Goal: Information Seeking & Learning: Compare options

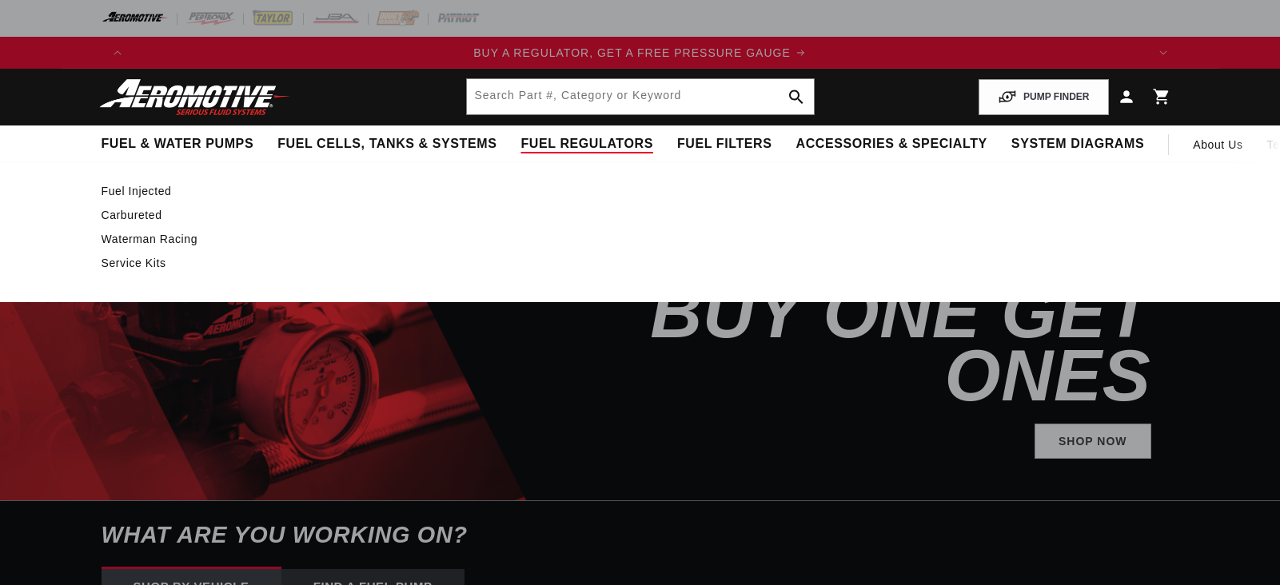
select select "1966"
select select "Chevrolet"
select select "Chevy-II"
select select "5.4L"
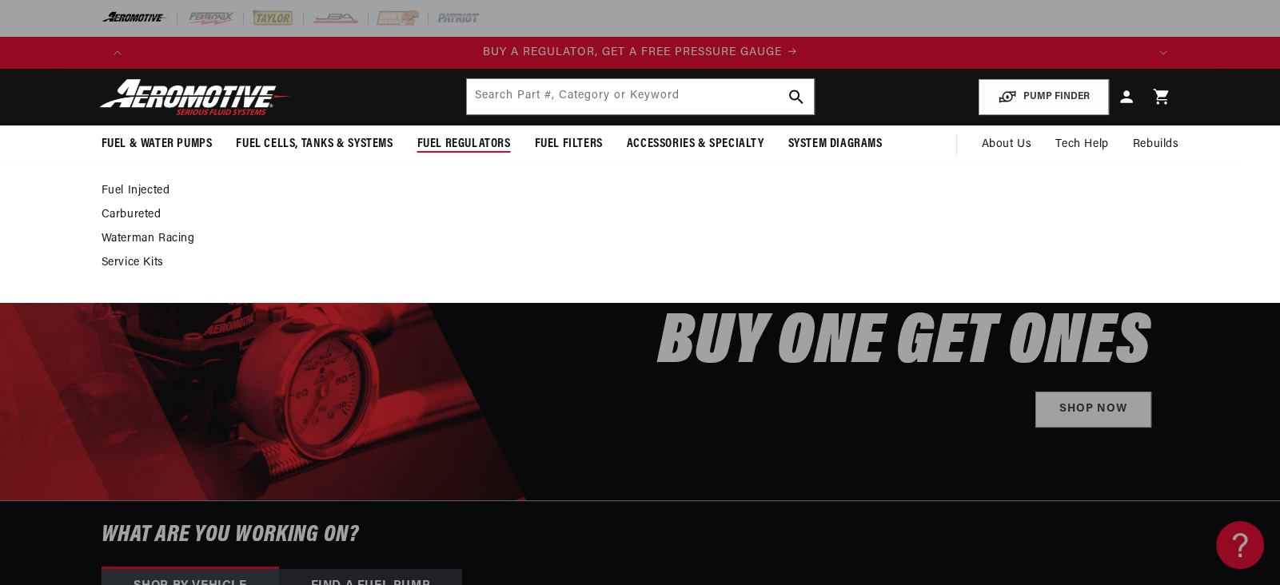
click at [102, 222] on link "Carbureted" at bounding box center [633, 215] width 1062 height 14
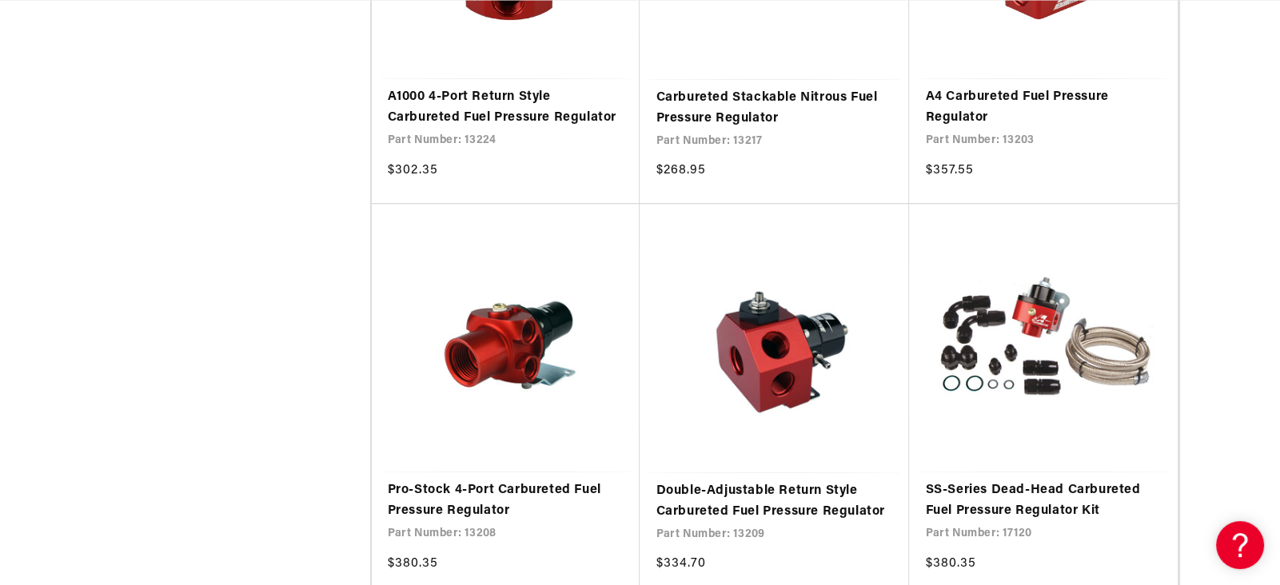
scroll to position [0, 3300]
click at [494, 128] on link "A1000 4-Port Return Style Carbureted Fuel Pressure Regulator" at bounding box center [506, 107] width 237 height 41
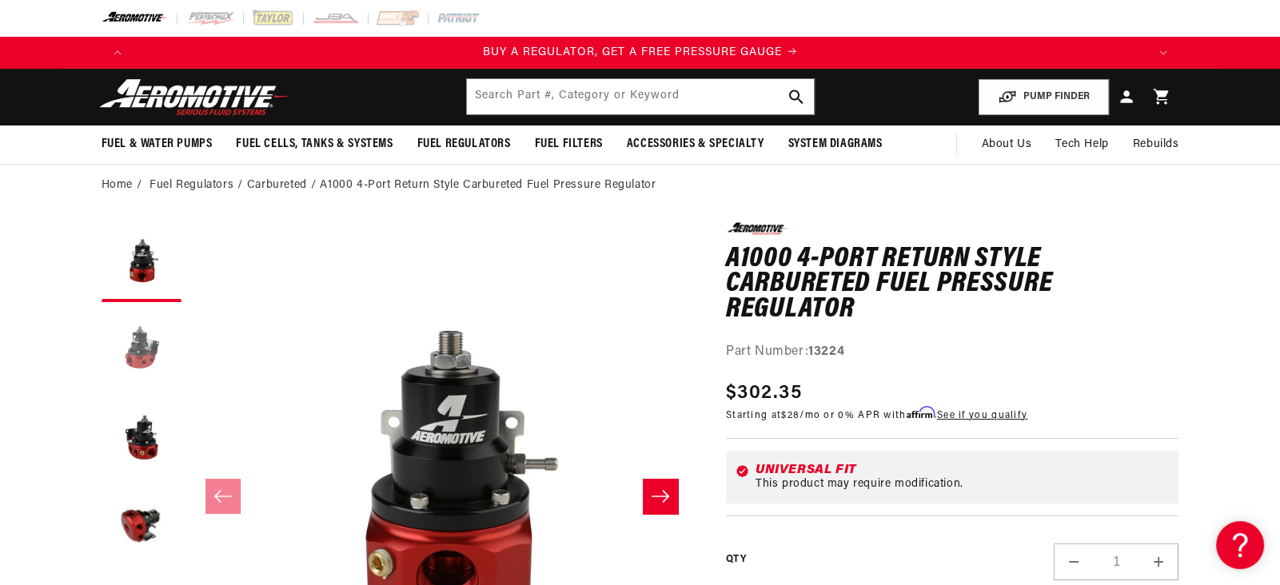
click at [102, 390] on button "Load image 2 in gallery view" at bounding box center [142, 350] width 80 height 80
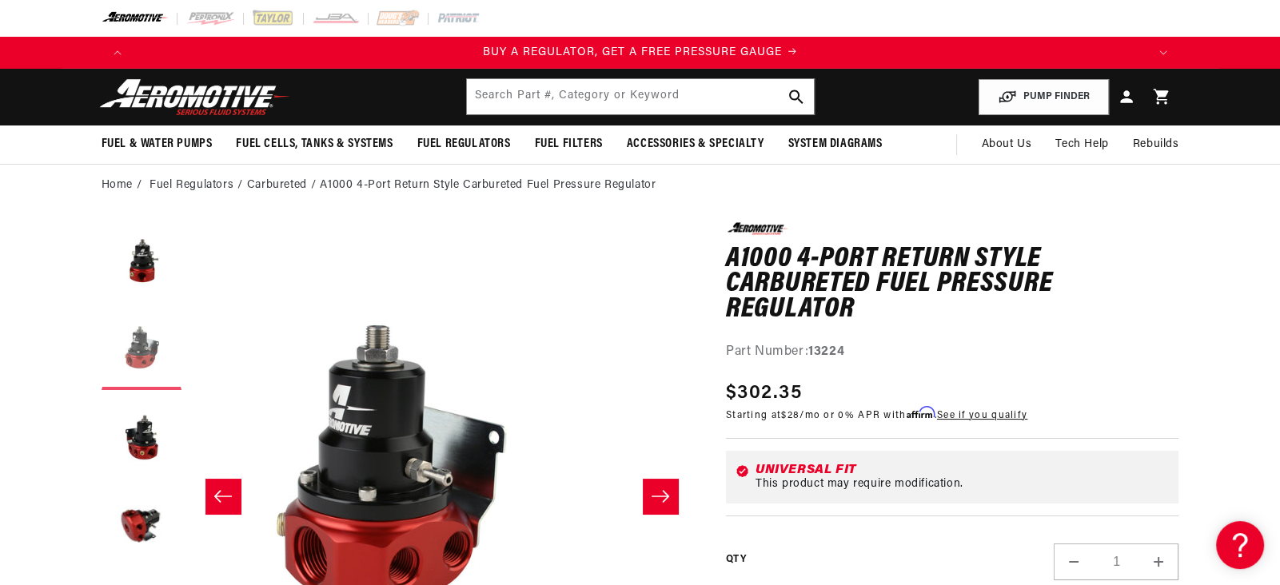
scroll to position [154, 0]
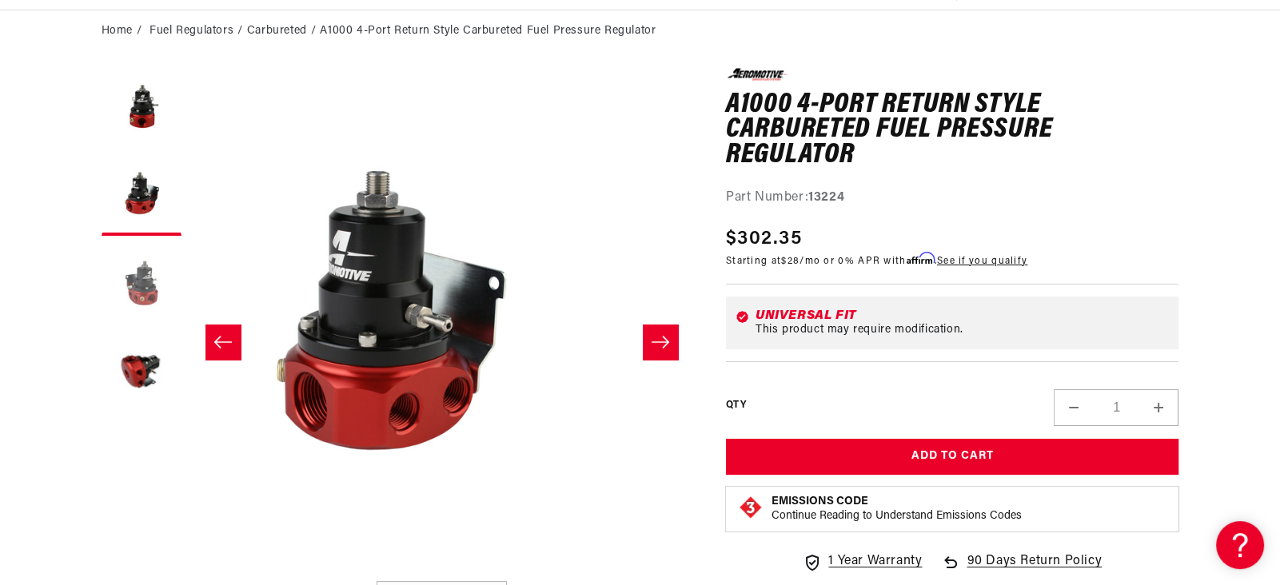
click at [102, 324] on button "Load image 3 in gallery view" at bounding box center [142, 284] width 80 height 80
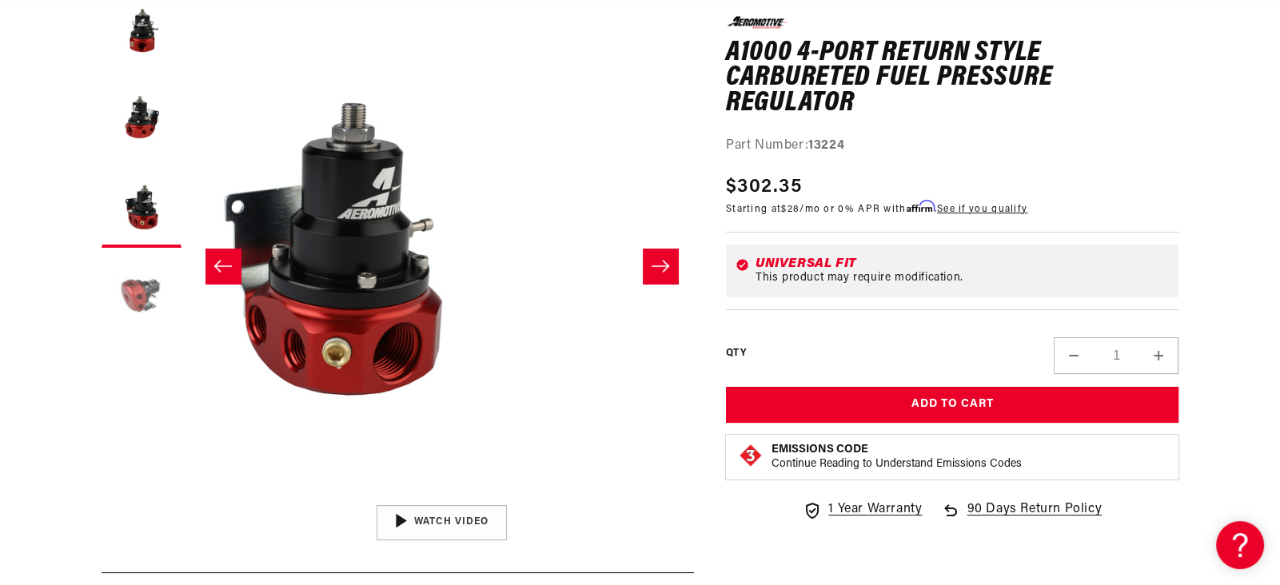
scroll to position [233, 0]
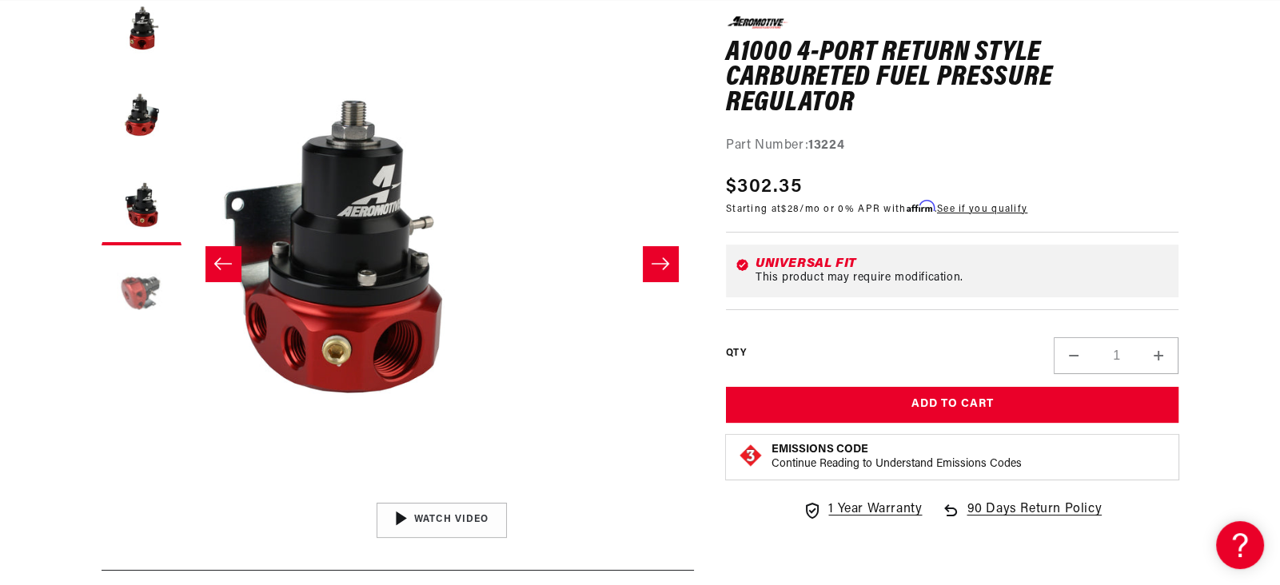
click at [102, 333] on button "Load image 4 in gallery view" at bounding box center [142, 293] width 80 height 80
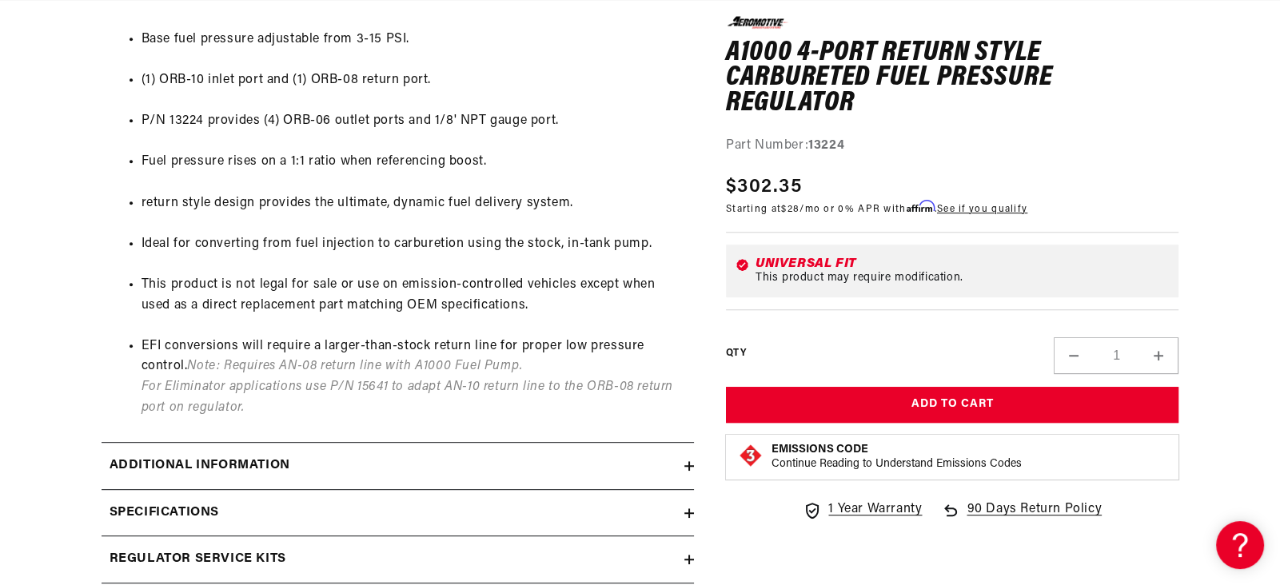
scroll to position [0, 0]
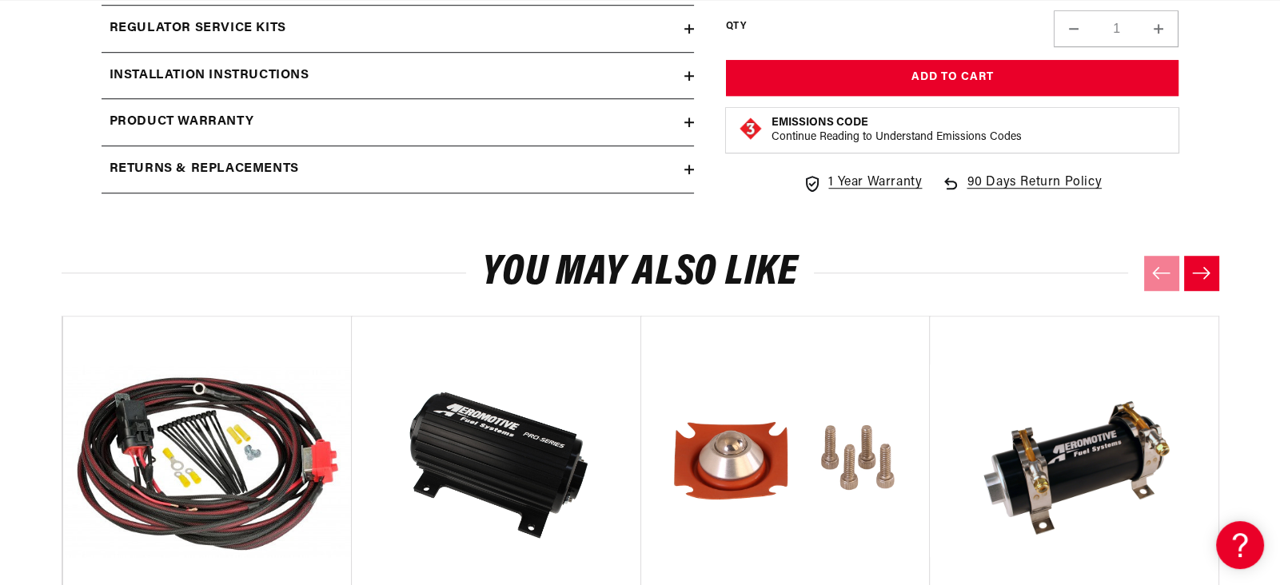
click at [689, 81] on icon at bounding box center [689, 76] width 0 height 10
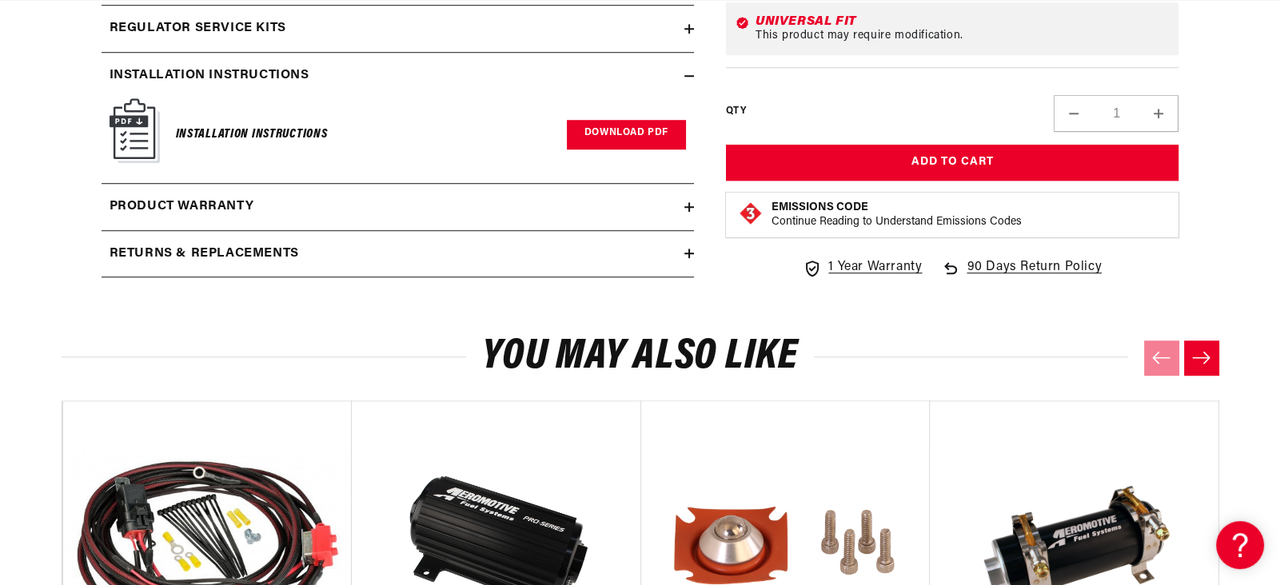
click at [593, 150] on link "Download PDF" at bounding box center [626, 135] width 119 height 30
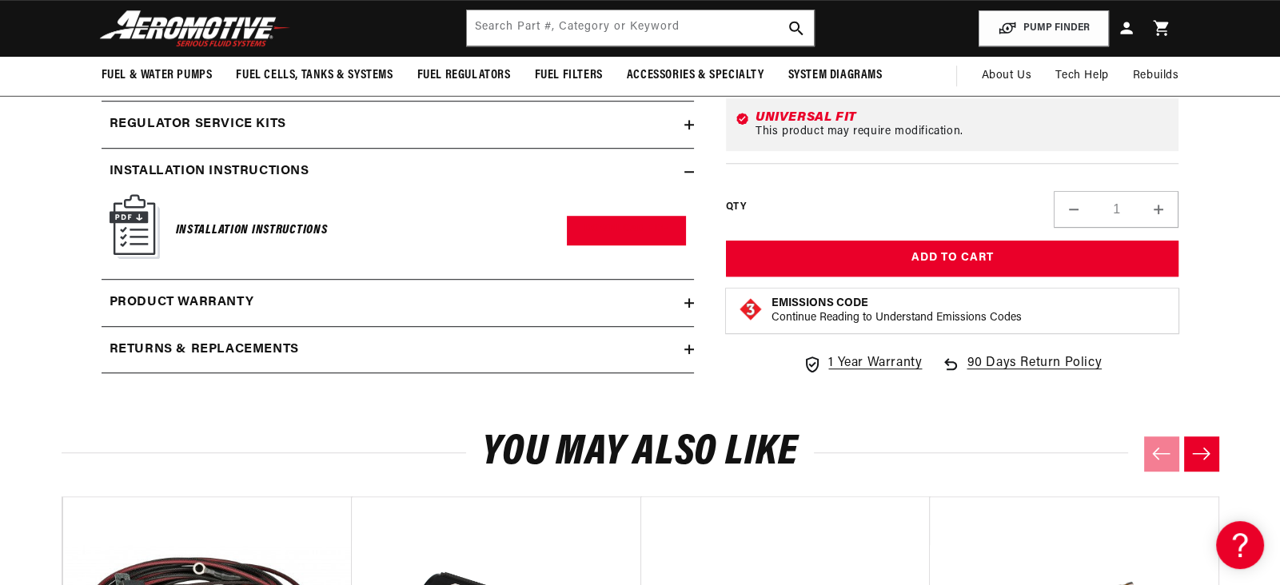
scroll to position [1387, 8]
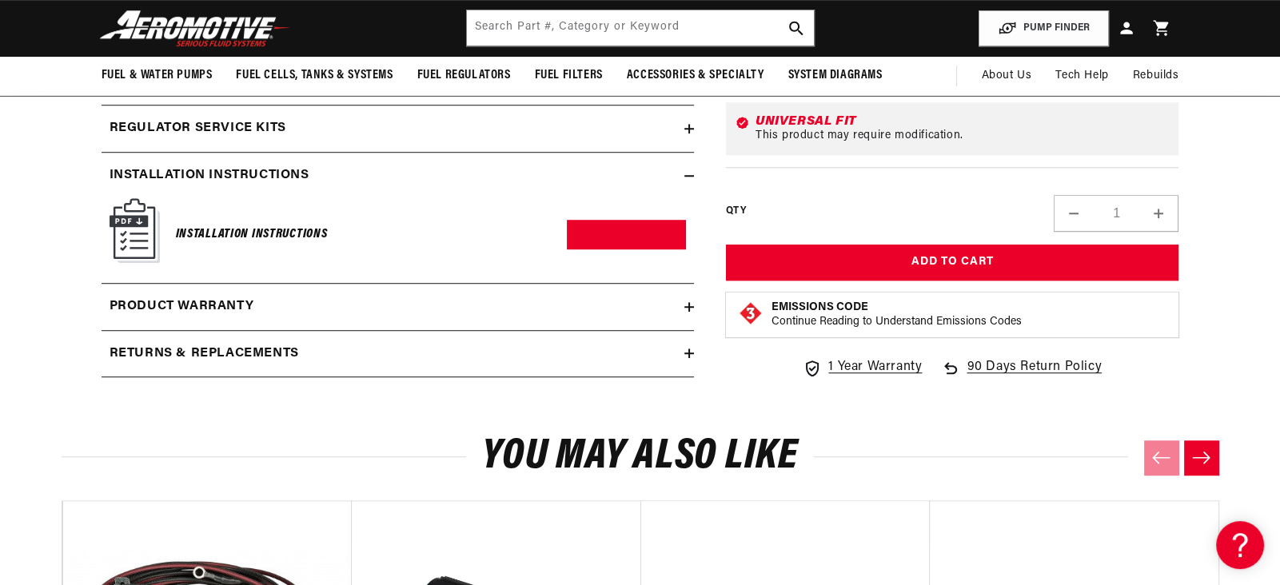
click at [685, 40] on icon at bounding box center [690, 35] width 10 height 10
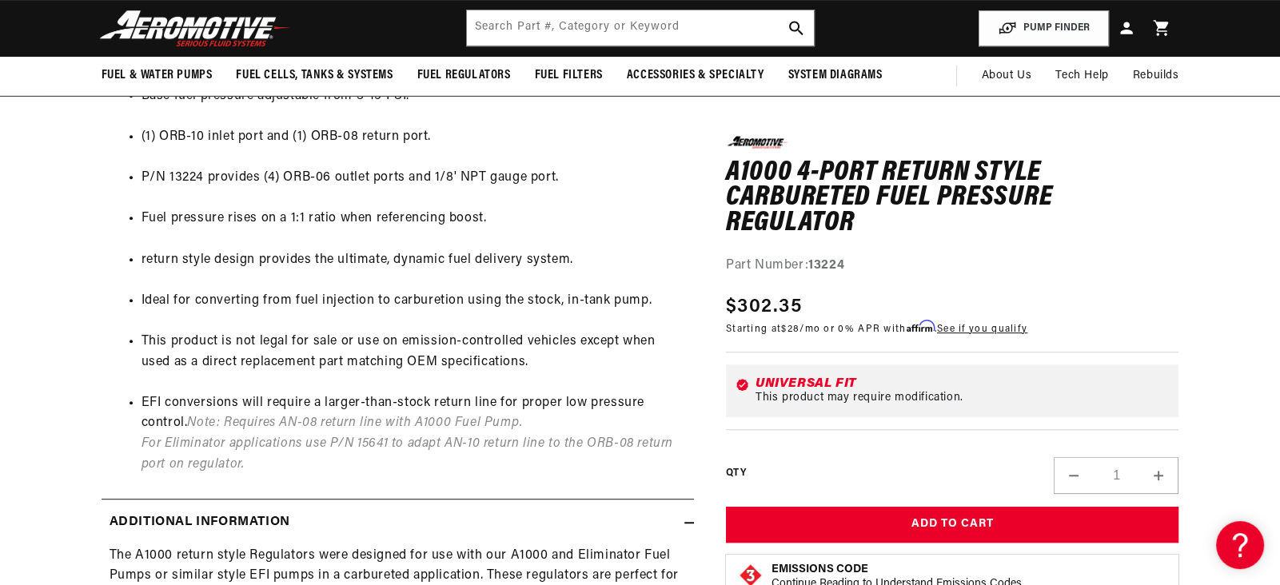
scroll to position [0, 8]
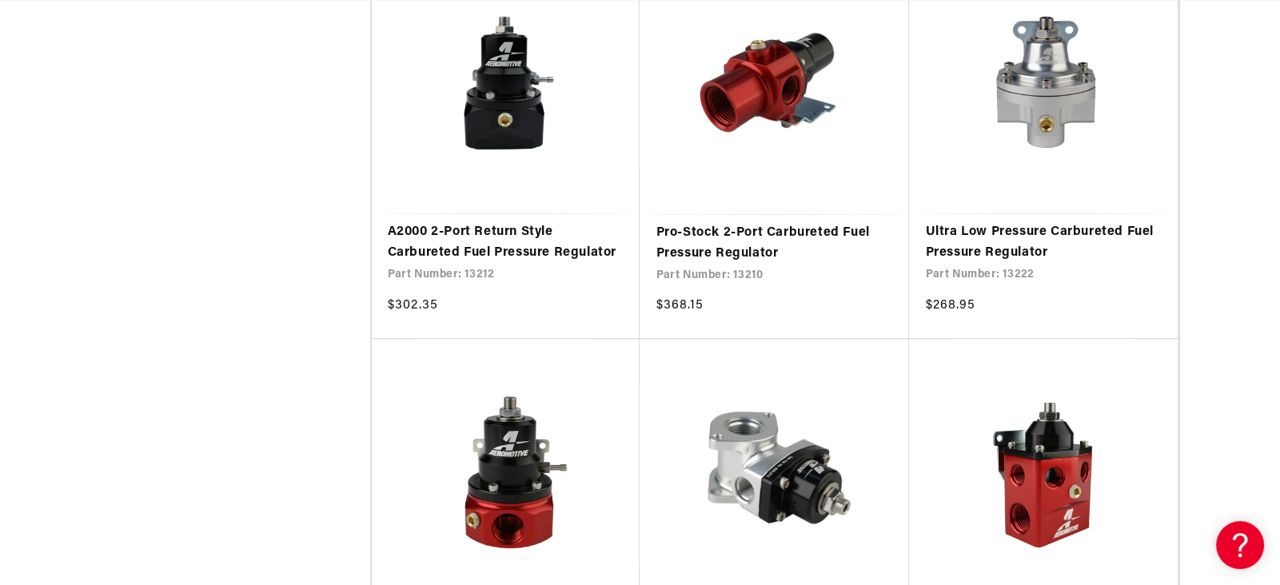
scroll to position [0, 2200]
click at [766, 264] on link "Pro-Stock 2-Port Carbureted Fuel Pressure Regulator" at bounding box center [775, 243] width 238 height 41
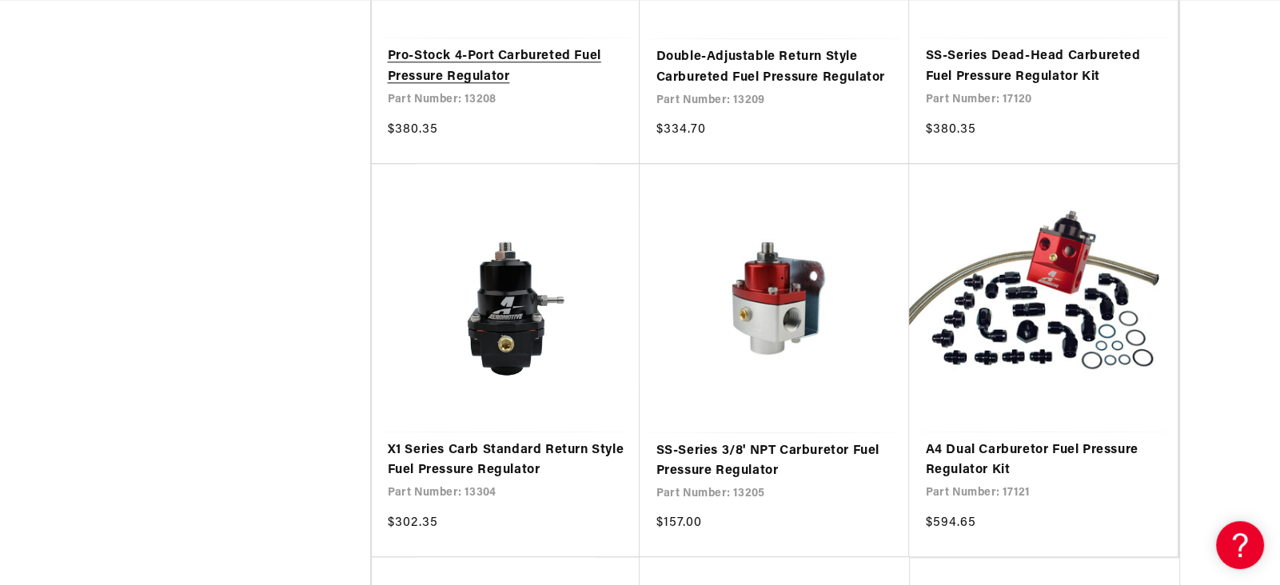
scroll to position [0, 3300]
click at [495, 87] on link "Pro-Stock 4-Port Carbureted Fuel Pressure Regulator" at bounding box center [506, 66] width 237 height 41
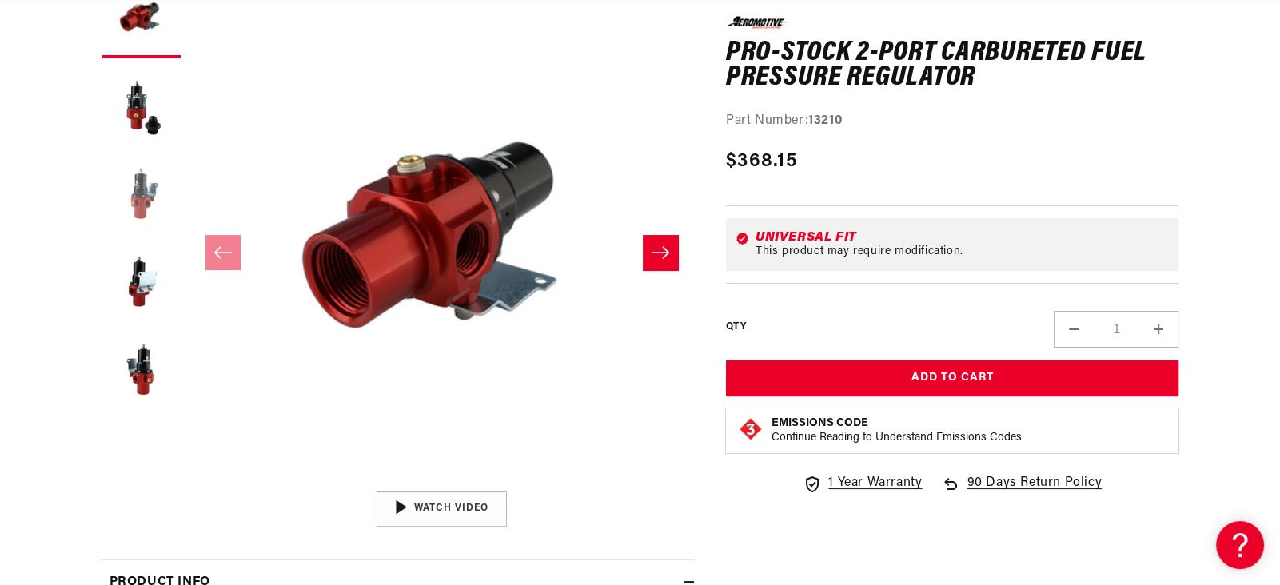
click at [102, 234] on button "Load image 3 in gallery view" at bounding box center [142, 194] width 80 height 80
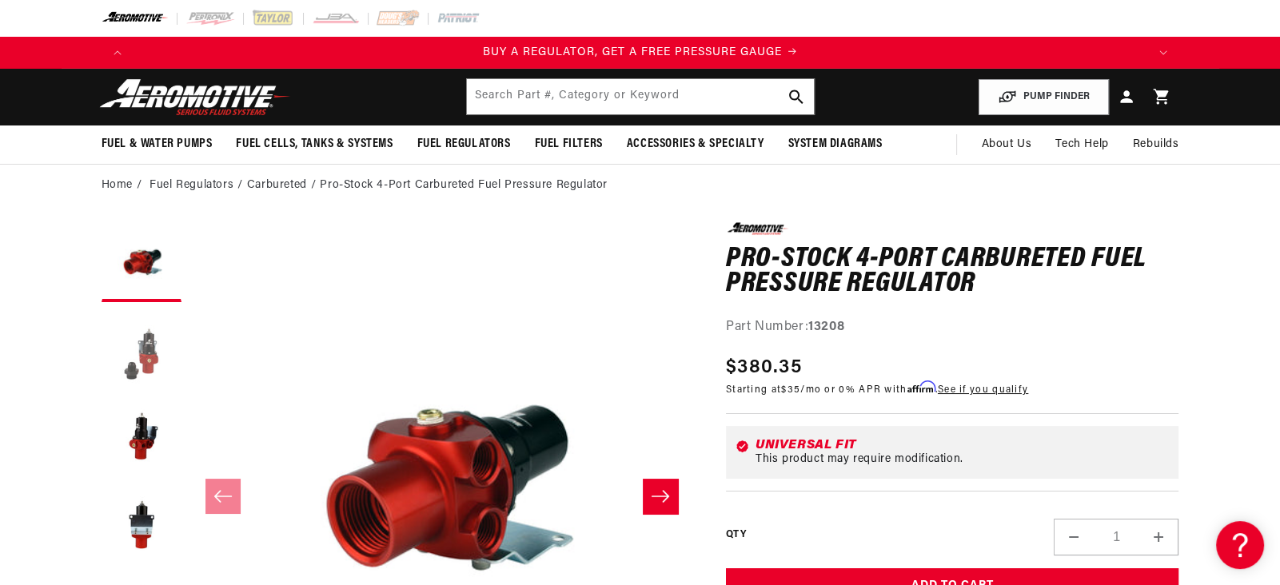
click at [102, 390] on button "Load image 2 in gallery view" at bounding box center [142, 350] width 80 height 80
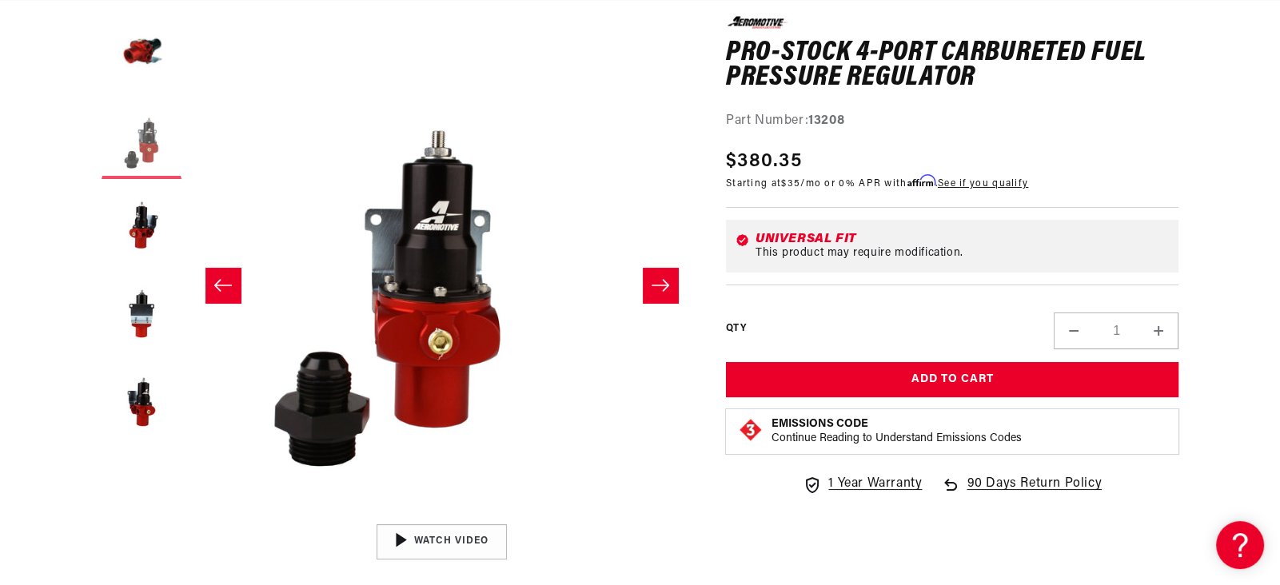
scroll to position [214, 2]
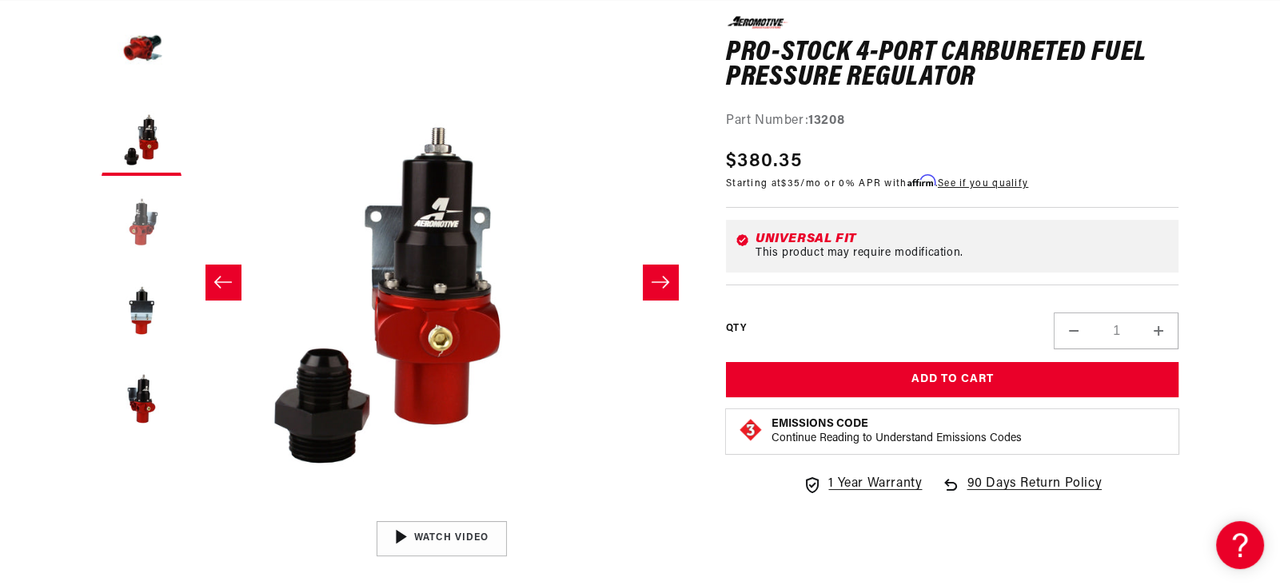
click at [102, 264] on button "Load image 3 in gallery view" at bounding box center [142, 224] width 80 height 80
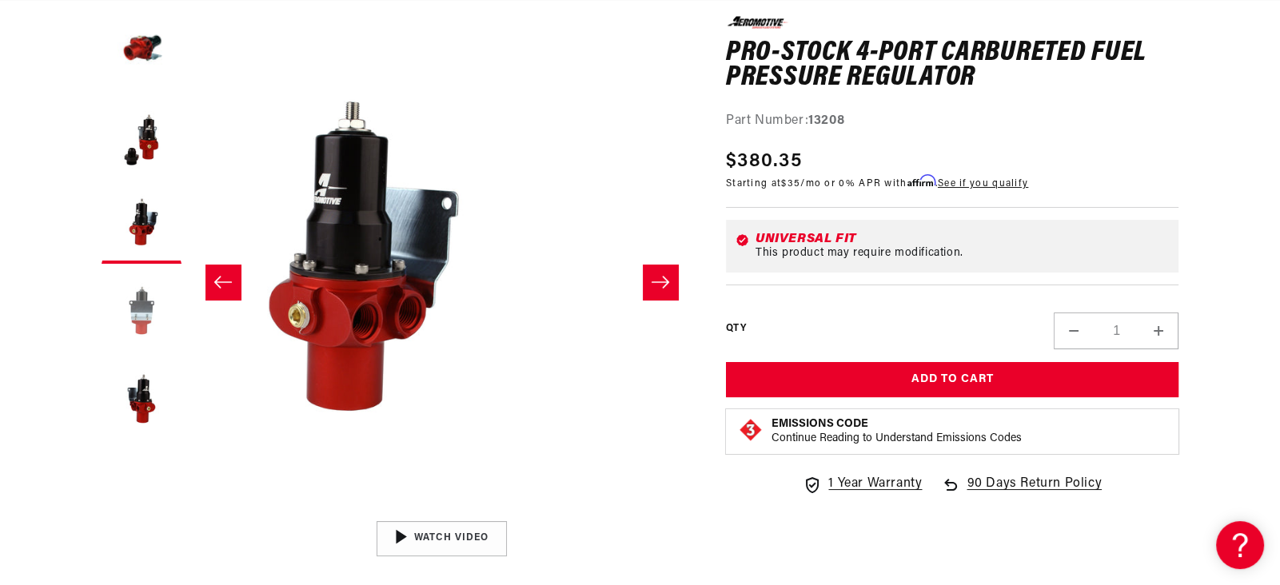
scroll to position [0, 1122]
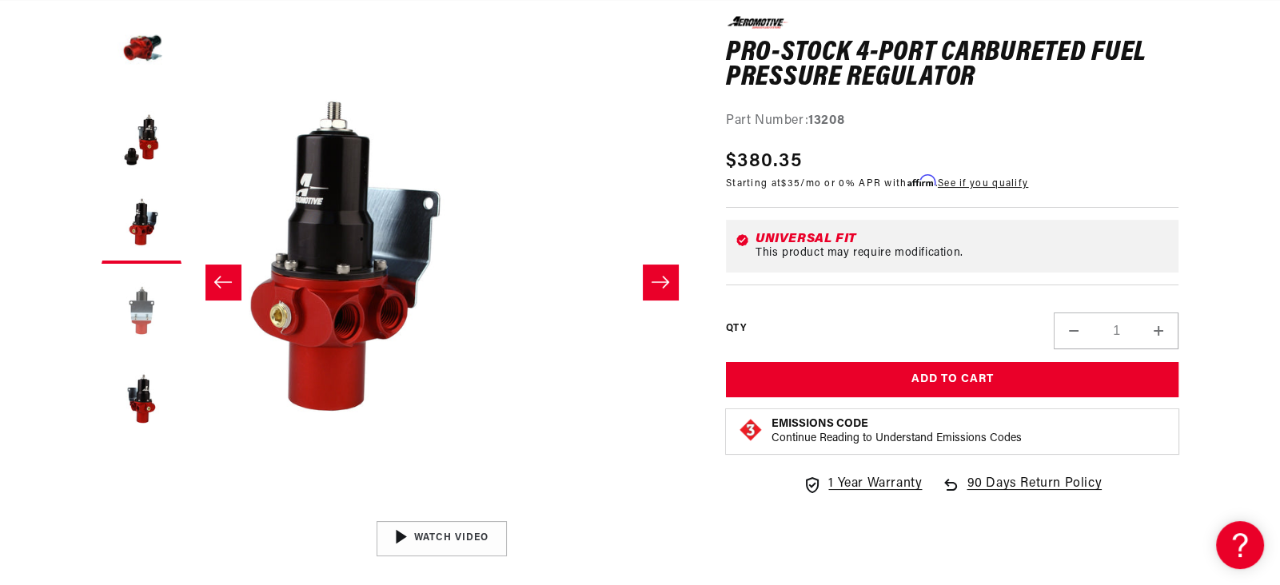
click at [102, 352] on button "Load image 4 in gallery view" at bounding box center [142, 312] width 80 height 80
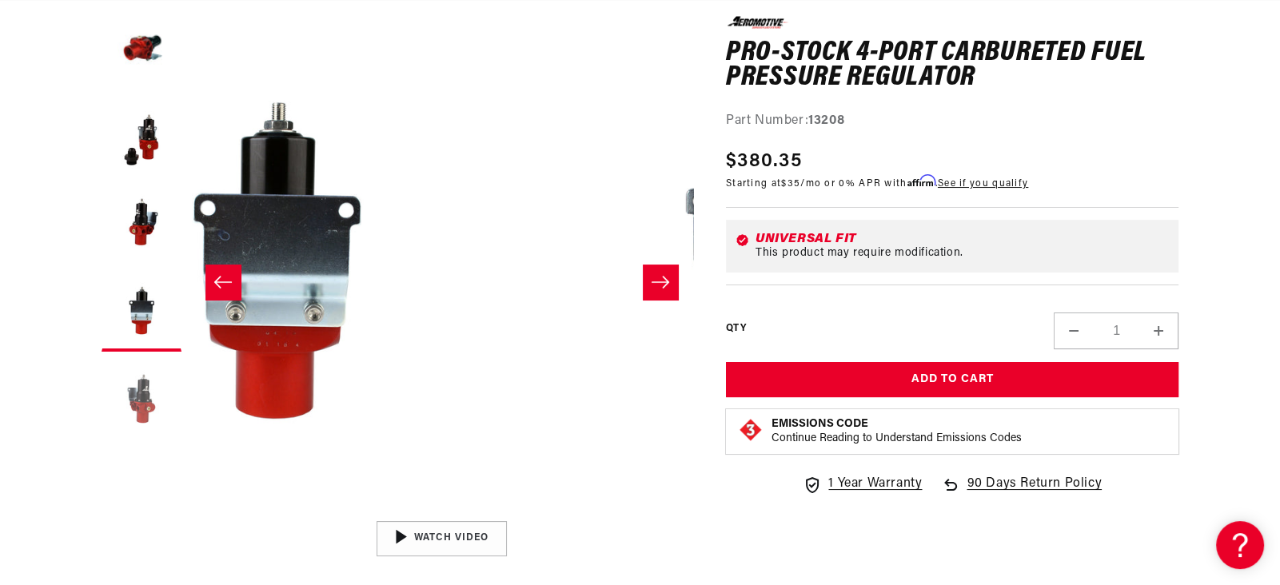
scroll to position [0, 2200]
click at [102, 440] on button "Load image 5 in gallery view" at bounding box center [142, 400] width 80 height 80
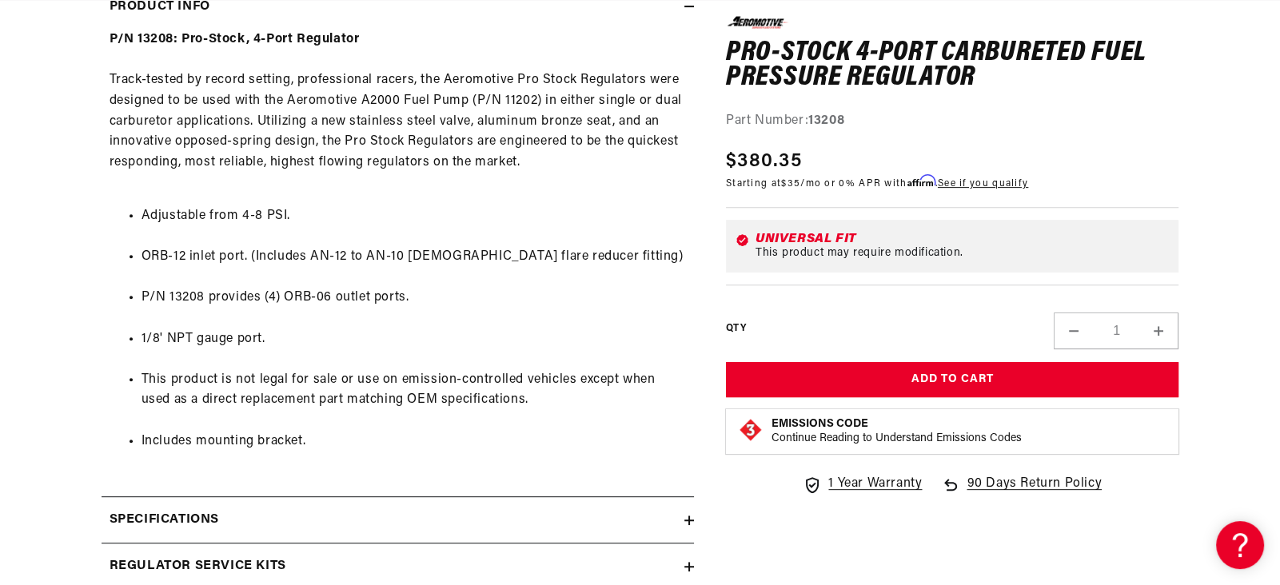
scroll to position [0, 0]
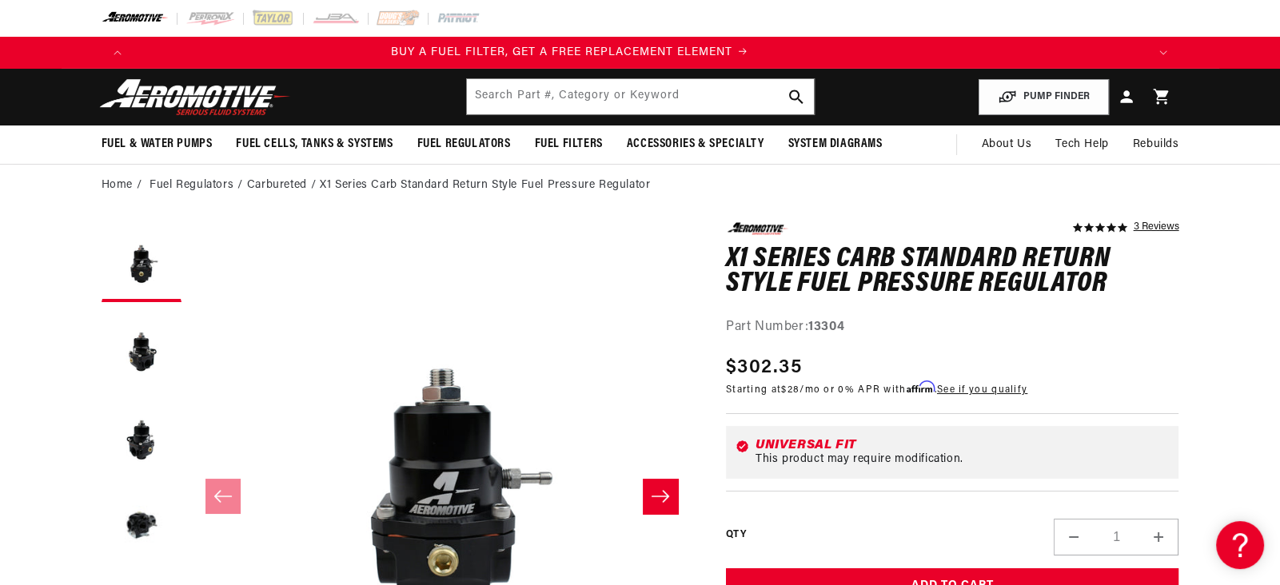
scroll to position [0, 1100]
click at [102, 390] on button "Load image 2 in gallery view" at bounding box center [142, 350] width 80 height 80
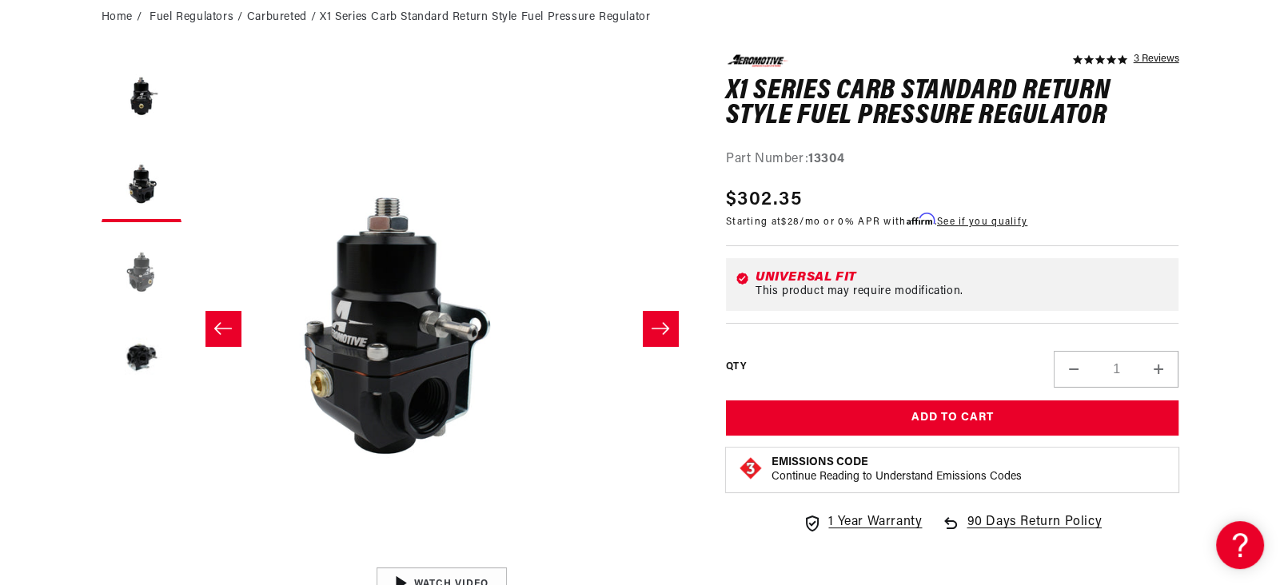
scroll to position [0, 2200]
click at [102, 310] on button "Load image 3 in gallery view" at bounding box center [142, 270] width 80 height 80
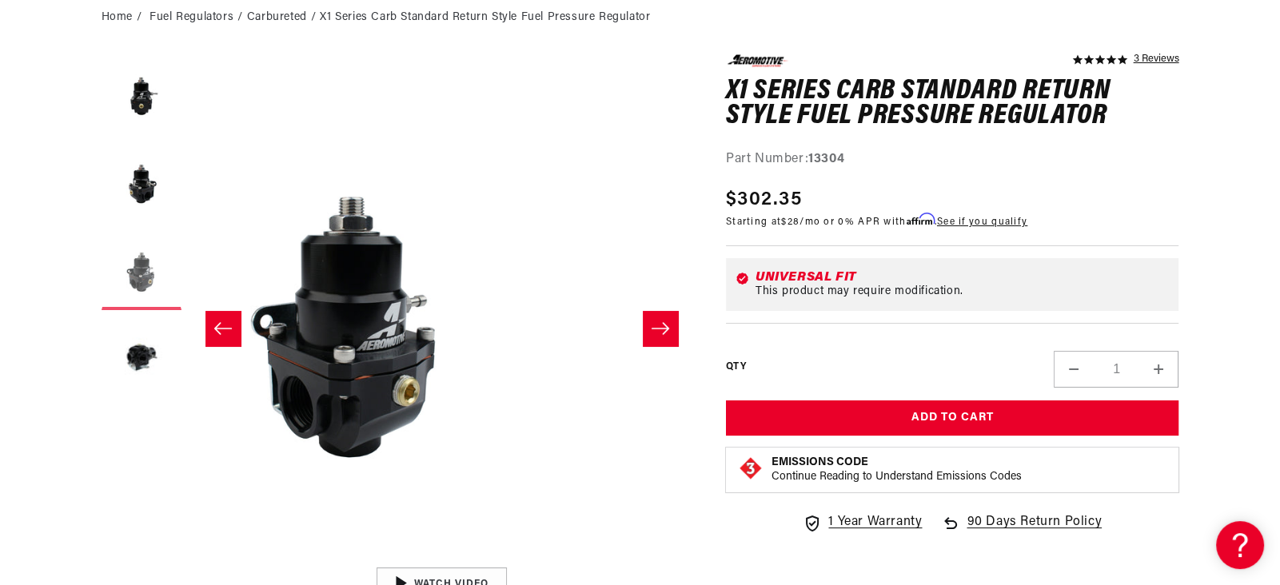
scroll to position [0, 1122]
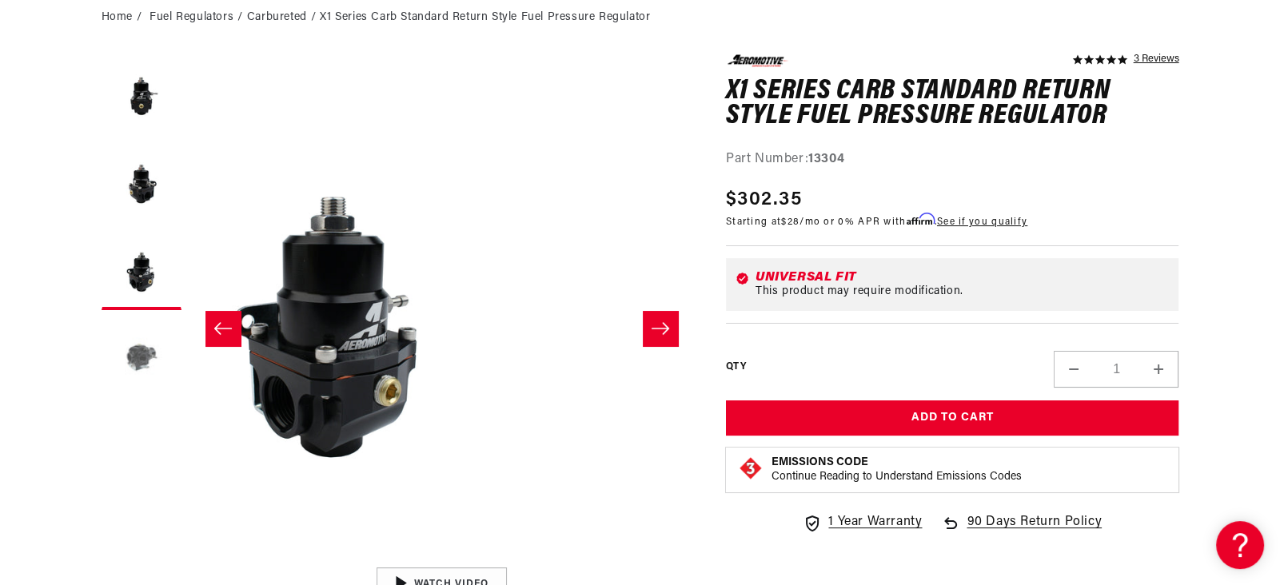
click at [102, 398] on button "Load image 4 in gallery view" at bounding box center [142, 358] width 80 height 80
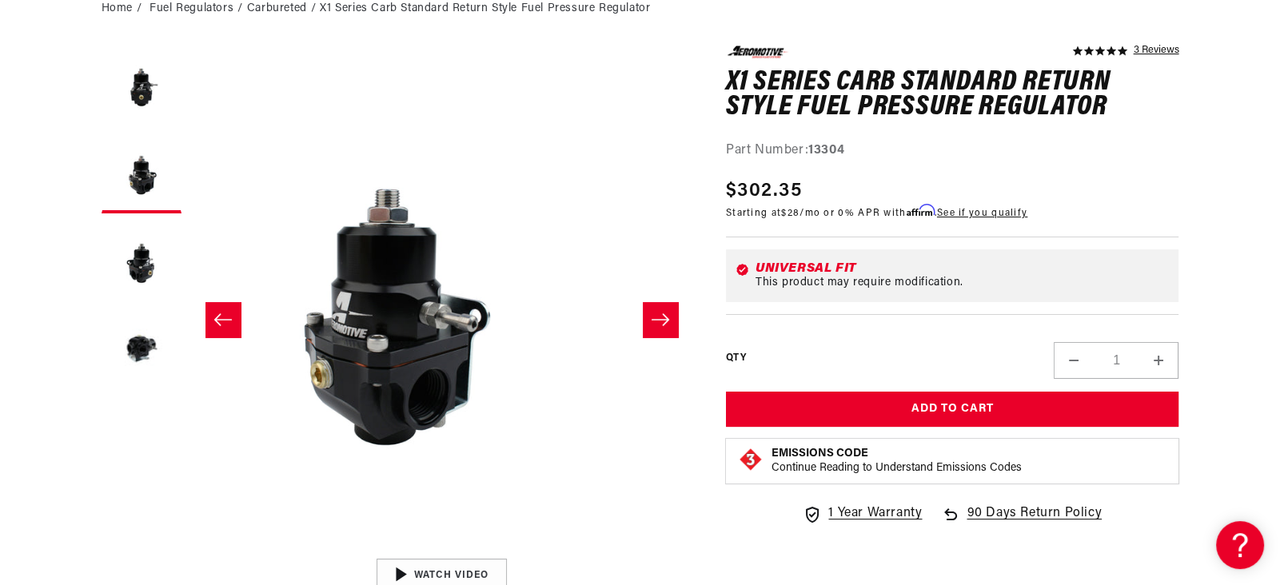
scroll to position [0, 0]
click at [102, 389] on button "Load image 4 in gallery view" at bounding box center [142, 349] width 80 height 80
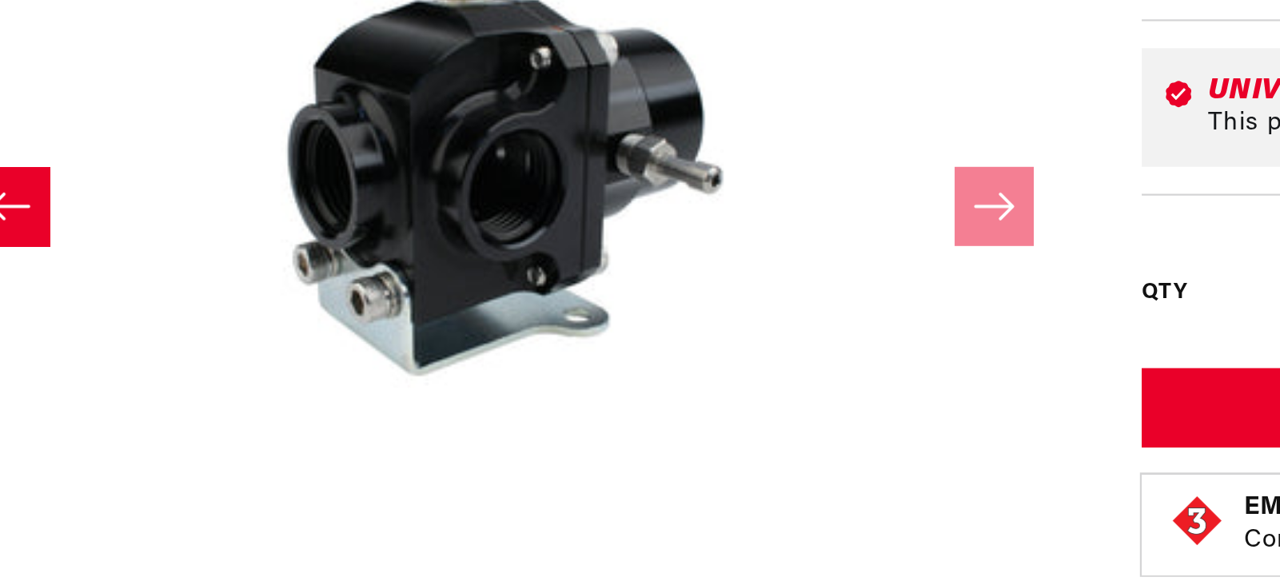
scroll to position [0, 542]
